Goal: Information Seeking & Learning: Learn about a topic

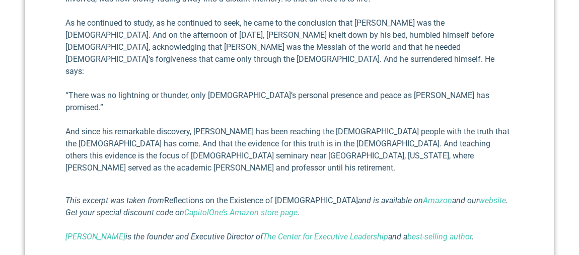
scroll to position [1158, 0]
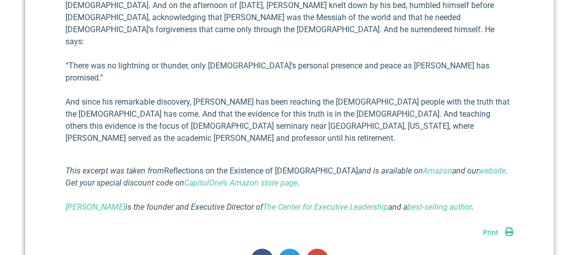
click at [491, 229] on span "Print" at bounding box center [491, 233] width 16 height 8
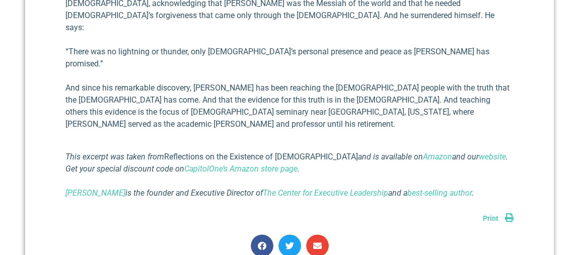
scroll to position [1209, 0]
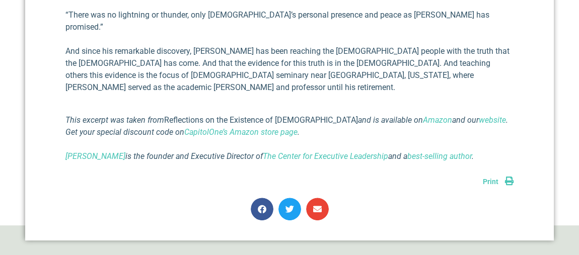
click at [508, 178] on link "Print" at bounding box center [498, 182] width 31 height 8
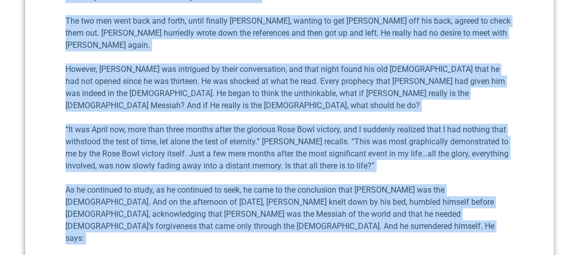
scroll to position [1032, 0]
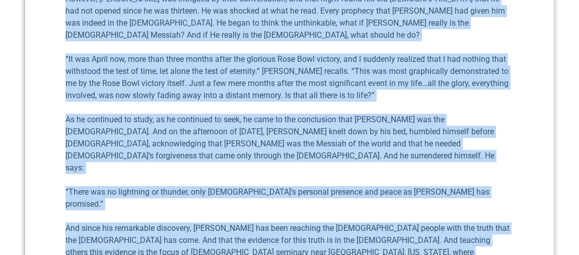
drag, startPoint x: 99, startPoint y: 47, endPoint x: 515, endPoint y: 230, distance: 455.3
copy div "L Ipsu Dolorsi am con Adipiscin Elitseddoe Tempori U. Laboree DOL Magnaa 0, 430…"
click at [512, 114] on p "As he continued to study, as he continued to seek, he came to the conclusion th…" at bounding box center [290, 144] width 448 height 60
